Goal: Task Accomplishment & Management: Use online tool/utility

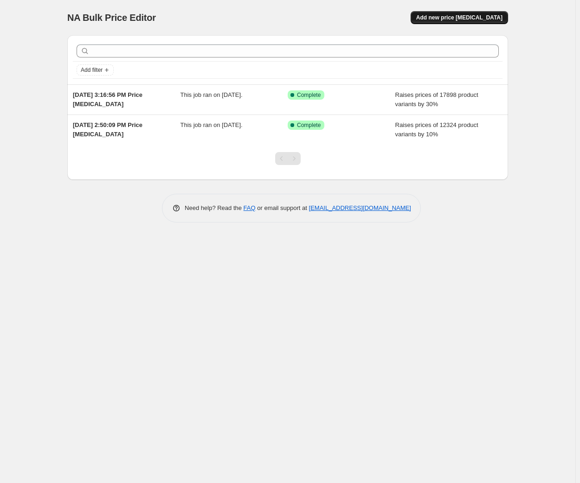
click at [461, 18] on span "Add new price change job" at bounding box center [459, 17] width 86 height 7
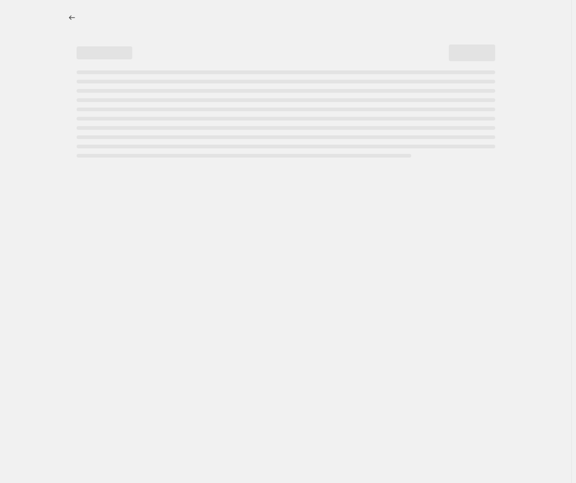
select select "percentage"
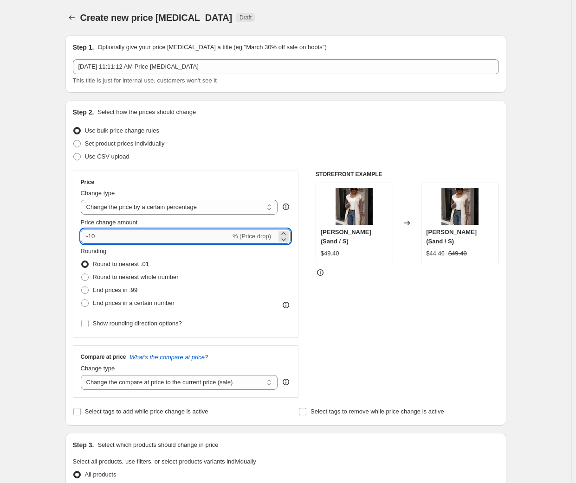
click at [91, 233] on input "-10" at bounding box center [156, 236] width 150 height 15
click at [286, 232] on icon at bounding box center [283, 233] width 9 height 9
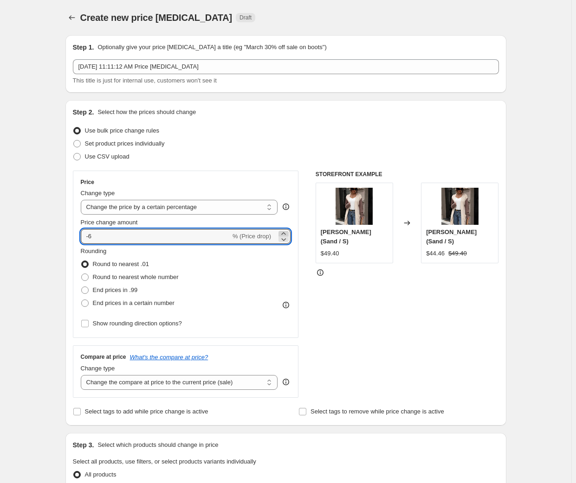
click at [286, 232] on icon at bounding box center [283, 233] width 9 height 9
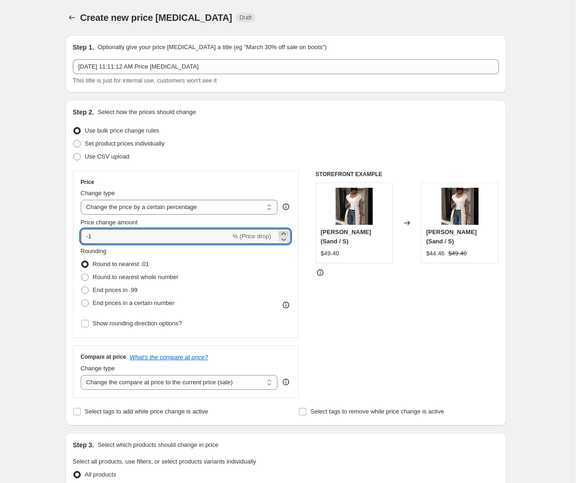
click at [286, 232] on icon at bounding box center [283, 233] width 9 height 9
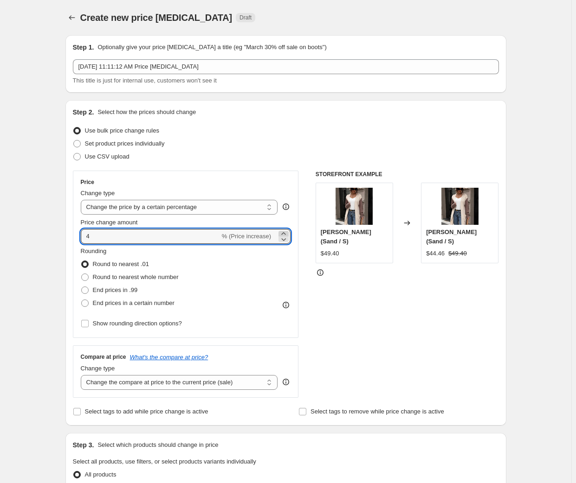
click at [286, 232] on icon at bounding box center [283, 233] width 9 height 9
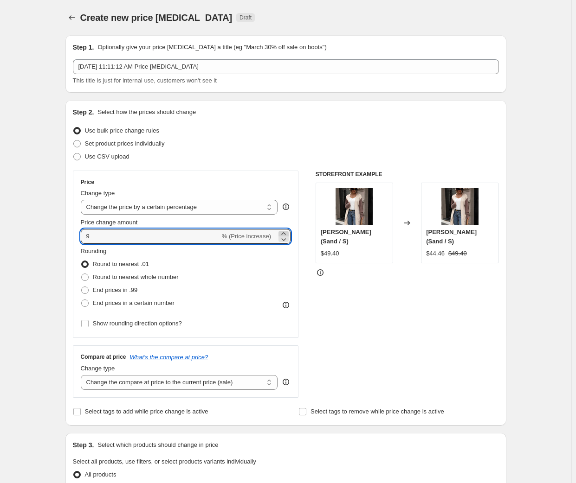
click at [286, 232] on icon at bounding box center [283, 233] width 9 height 9
type input "10"
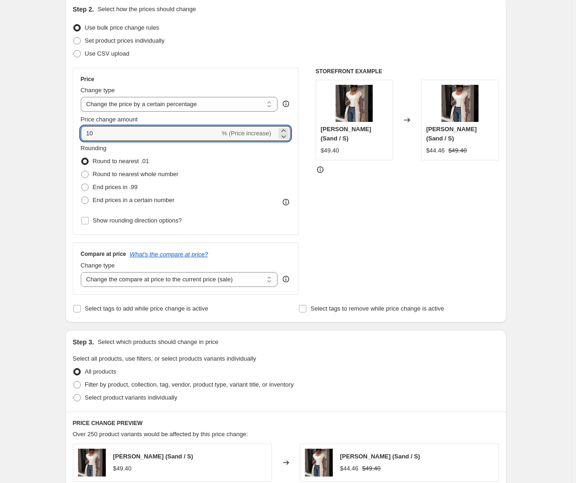
scroll to position [105, 0]
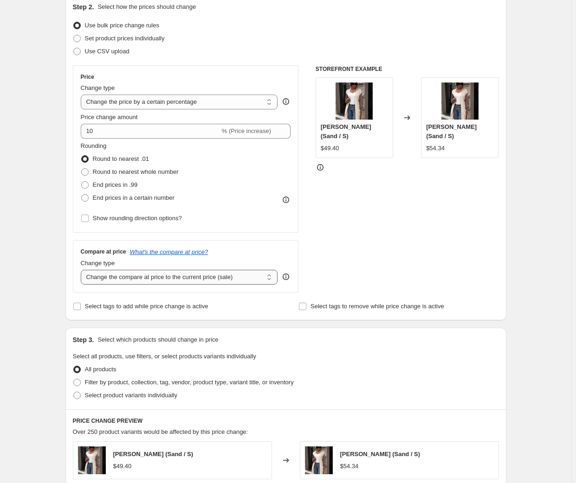
click at [271, 277] on select "Change the compare at price to the current price (sale) Change the compare at p…" at bounding box center [179, 277] width 197 height 15
select select "no_change"
click at [82, 270] on select "Change the compare at price to the current price (sale) Change the compare at p…" at bounding box center [179, 277] width 197 height 15
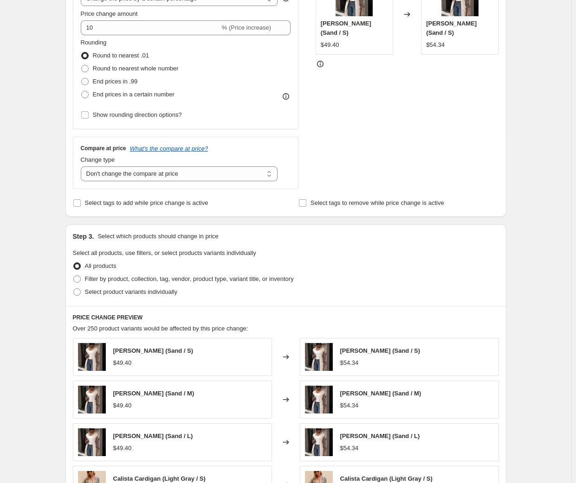
scroll to position [211, 0]
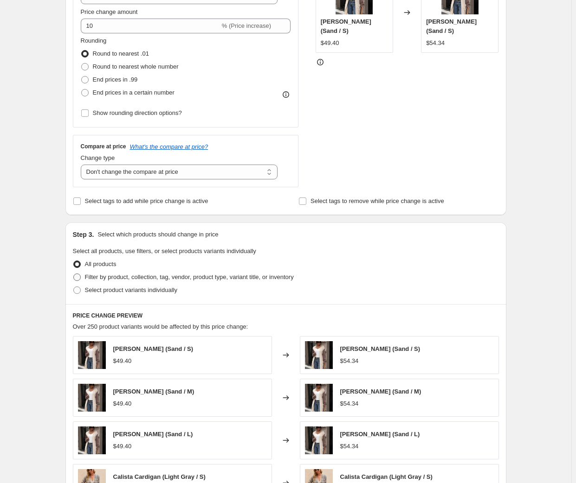
click at [78, 274] on span at bounding box center [76, 277] width 7 height 7
click at [74, 274] on input "Filter by product, collection, tag, vendor, product type, variant title, or inv…" at bounding box center [73, 274] width 0 height 0
radio input "true"
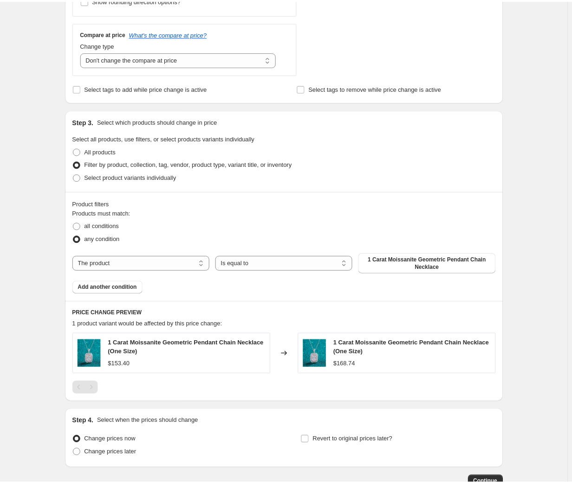
scroll to position [369, 0]
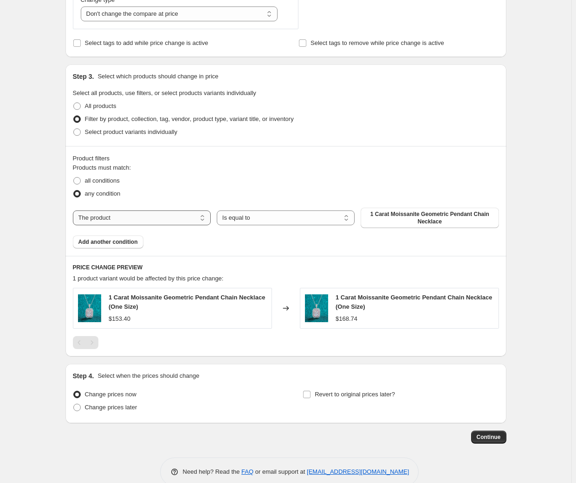
click at [196, 215] on select "The product The product's collection The product's tag The product's vendor The…" at bounding box center [142, 218] width 138 height 15
select select "collection"
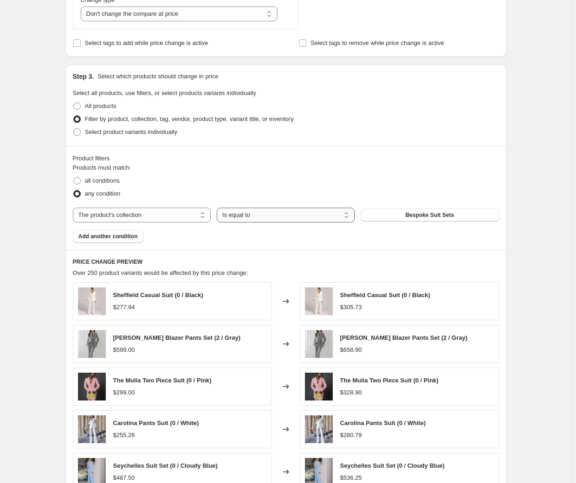
click at [309, 212] on select "Is equal to Is not equal to" at bounding box center [286, 215] width 138 height 15
click at [392, 234] on div "Products must match: all conditions any condition The product The product's col…" at bounding box center [286, 203] width 426 height 80
click at [123, 239] on span "Add another condition" at bounding box center [107, 236] width 59 height 7
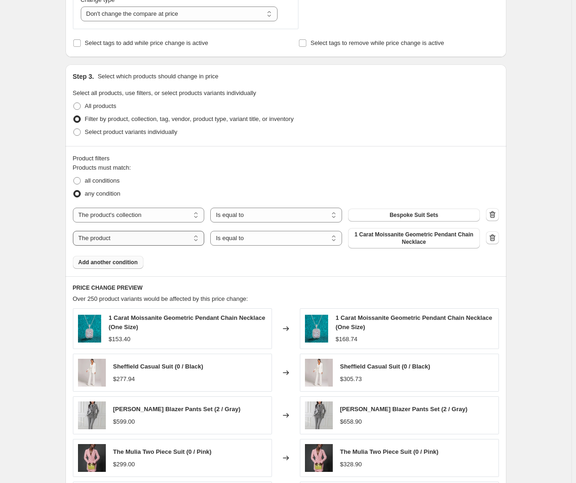
click at [157, 238] on select "The product The product's collection The product's tag The product's vendor The…" at bounding box center [139, 238] width 132 height 15
select select "collection"
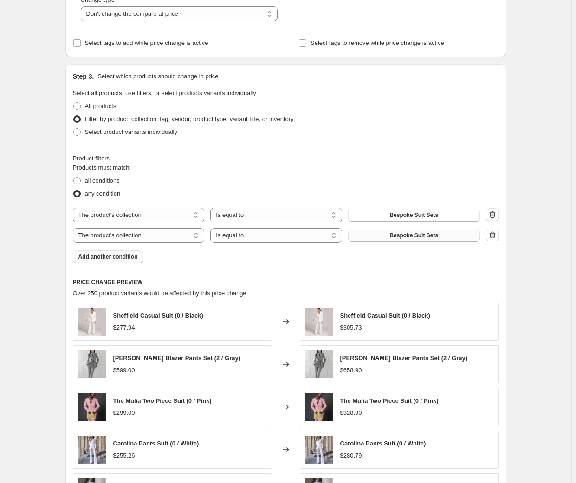
click at [452, 238] on button "Bespoke Suit Sets" at bounding box center [414, 235] width 132 height 13
